Goal: Task Accomplishment & Management: Complete application form

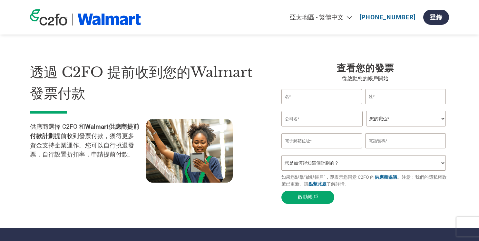
select select "zh-TW"
click at [325, 101] on input "text" at bounding box center [321, 96] width 81 height 15
click at [257, 152] on div at bounding box center [204, 151] width 116 height 65
click at [446, 167] on form "Invalid first name or first name is too long Invalid last name or last name is …" at bounding box center [364, 148] width 167 height 118
click at [441, 167] on select "您是如何得知這個計劃的？ 收到了信函 電子郵件 社交媒體 線上搜尋 家人／朋友／熟人告知 活動中瞭解 Other" at bounding box center [363, 162] width 164 height 15
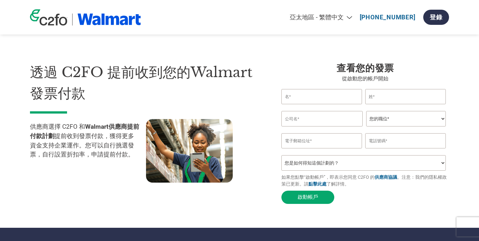
click at [464, 141] on section "透過 C2FO 提前收到您的Walmart發票付款 供應商選擇 C2FO 和 Walmart供應商提前付款計劃 提前收到發票付款，獲得更多資金支持企業運作。您…" at bounding box center [239, 127] width 479 height 202
click at [328, 98] on input "text" at bounding box center [321, 96] width 81 height 15
type input "[PERSON_NAME]"
click at [389, 98] on input "text" at bounding box center [405, 96] width 81 height 15
type input "[PERSON_NAME]"
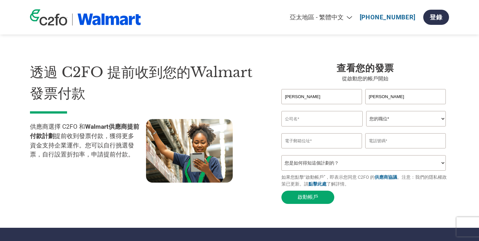
click at [291, 124] on input "text" at bounding box center [321, 118] width 81 height 15
paste input "Browan Communications Inc."
type input "Browan Communications Inc."
click at [422, 122] on select "您的職位* CFO Controller Credit Manager Finance Director Treasurer CEO President Ow…" at bounding box center [406, 118] width 80 height 15
select select "OFFICE_MANAGER"
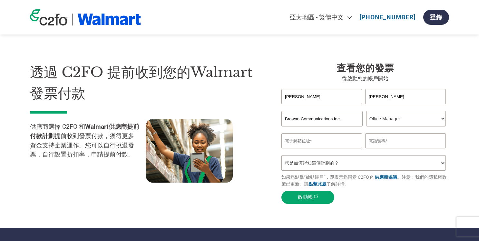
click at [366, 112] on select "您的職位* CFO Controller Credit Manager Finance Director Treasurer CEO President Ow…" at bounding box center [406, 118] width 80 height 15
click at [397, 140] on input "text" at bounding box center [405, 140] width 81 height 15
paste input "[PHONE_NUMBER]"
type input "[PHONE_NUMBER]"
click at [313, 143] on input "email" at bounding box center [321, 140] width 81 height 15
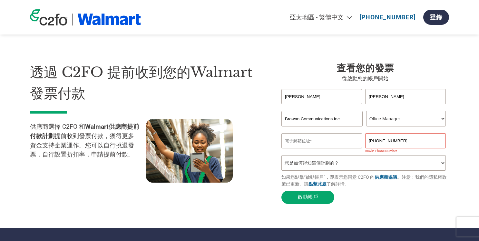
paste input "[PERSON_NAME][EMAIL_ADDRESS][PERSON_NAME][DOMAIN_NAME]"
type input "[PERSON_NAME][EMAIL_ADDRESS][PERSON_NAME][DOMAIN_NAME]"
click at [389, 147] on input "[PHONE_NUMBER]" at bounding box center [405, 140] width 81 height 15
type input "[PHONE_NUMBER]"
click at [460, 142] on section "透過 C2FO 提前收到您的Walmart發票付款 供應商選擇 C2FO 和 Walmart供應商提前付款計劃 提前收到發票付款，獲得更多資金支持企業運作。您…" at bounding box center [239, 127] width 479 height 202
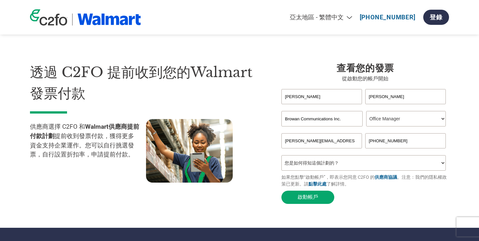
click at [406, 166] on select "您是如何得知這個計劃的？ 收到了信函 電子郵件 社交媒體 線上搜尋 家人／朋友／熟人告知 活動中瞭解 Other" at bounding box center [363, 162] width 164 height 15
select select "Other"
click at [281, 158] on select "您是如何得知這個計劃的？ 收到了信函 電子郵件 社交媒體 線上搜尋 家人／朋友／熟人告知 活動中瞭解 Other" at bounding box center [363, 162] width 164 height 15
click at [305, 199] on button "啟動帳戶" at bounding box center [307, 196] width 53 height 13
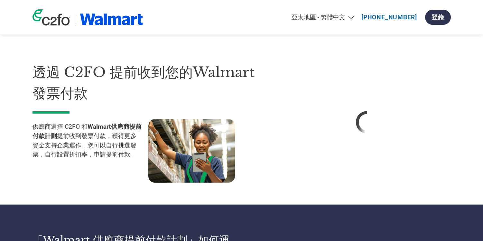
select select "zh-TW"
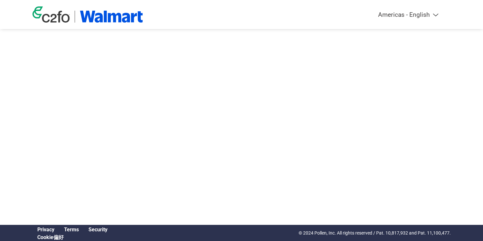
select select "zh-TW"
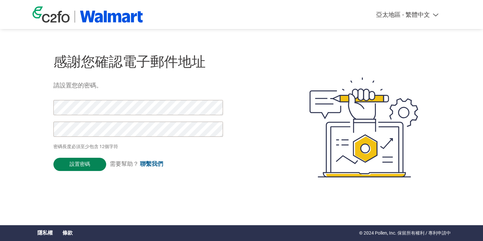
click at [81, 168] on input "設置密碼" at bounding box center [79, 163] width 53 height 13
